Goal: Task Accomplishment & Management: Manage account settings

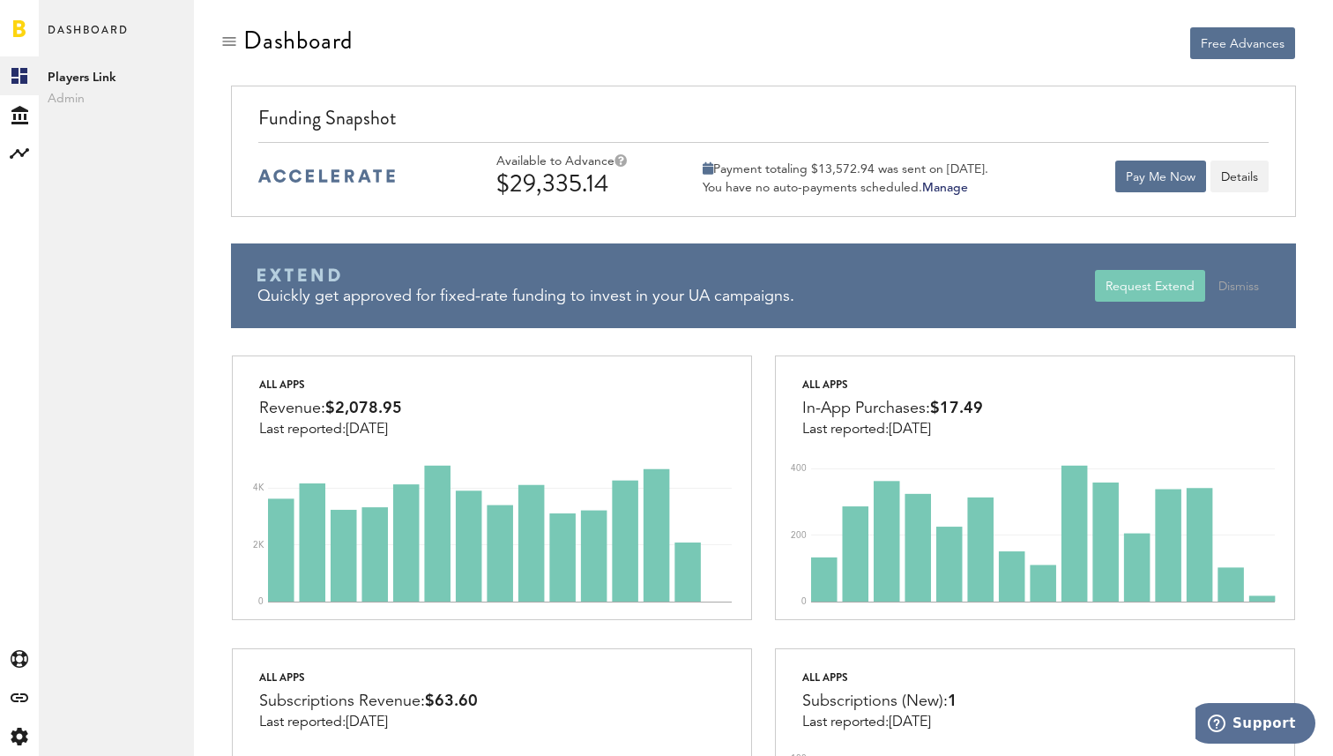
click at [525, 46] on div at bounding box center [491, 43] width 521 height 34
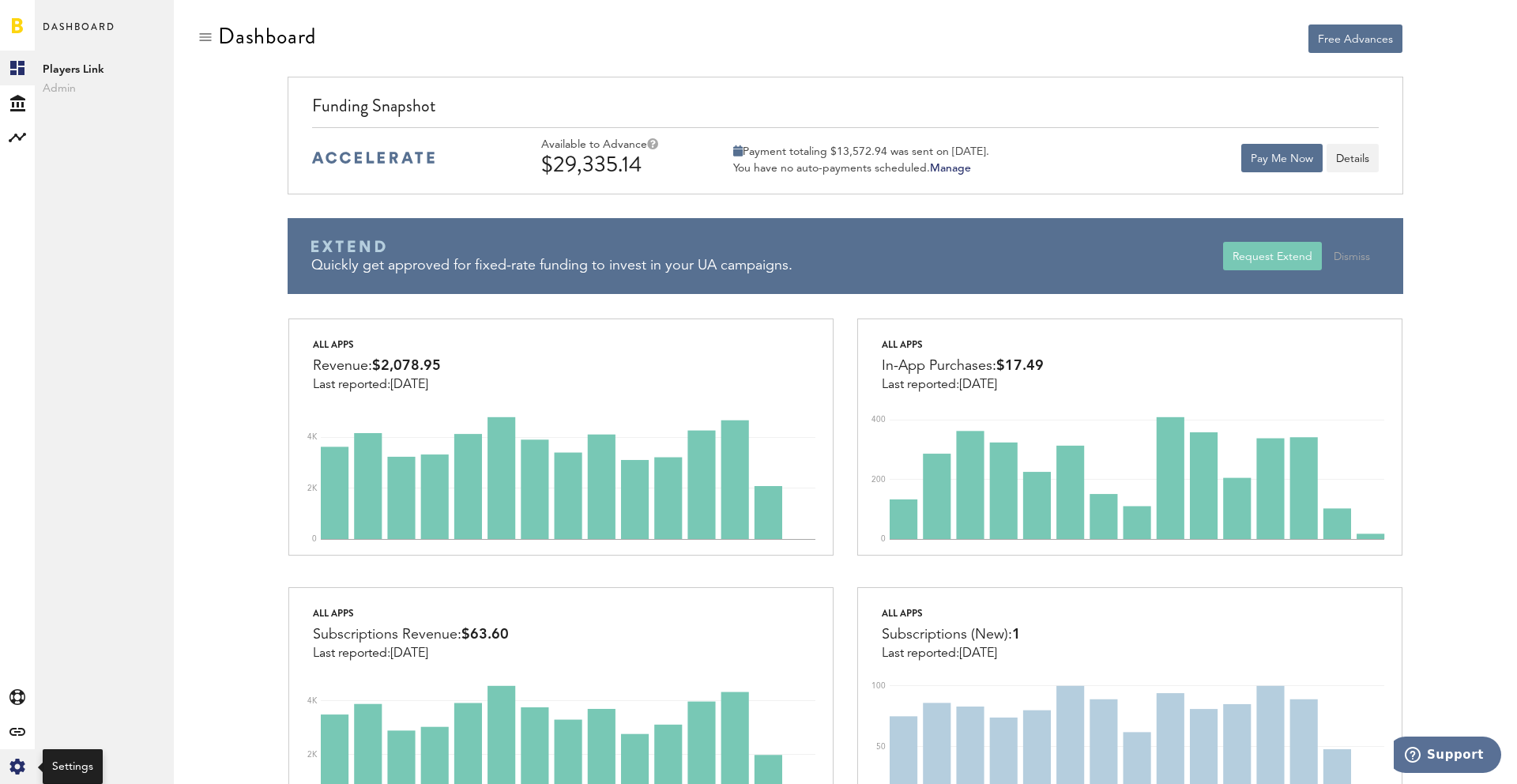
click at [27, 757] on div "Created with Sketch." at bounding box center [17, 766] width 35 height 35
click at [675, 70] on div "Free Advances" at bounding box center [846, 53] width 1138 height 60
click at [98, 73] on link "Profile" at bounding box center [104, 67] width 139 height 35
